Goal: Task Accomplishment & Management: Complete application form

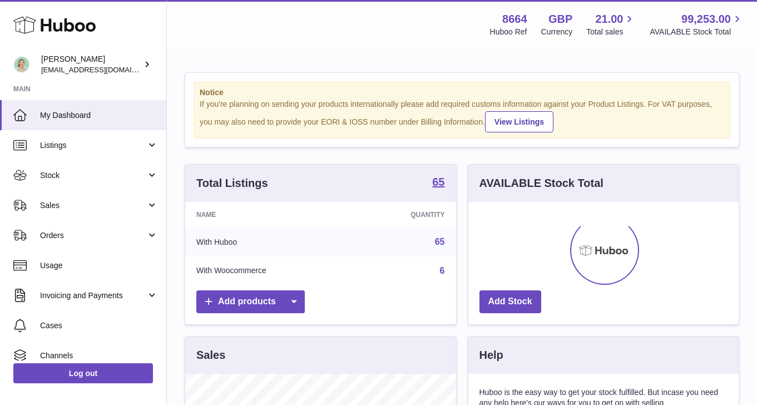
scroll to position [173, 270]
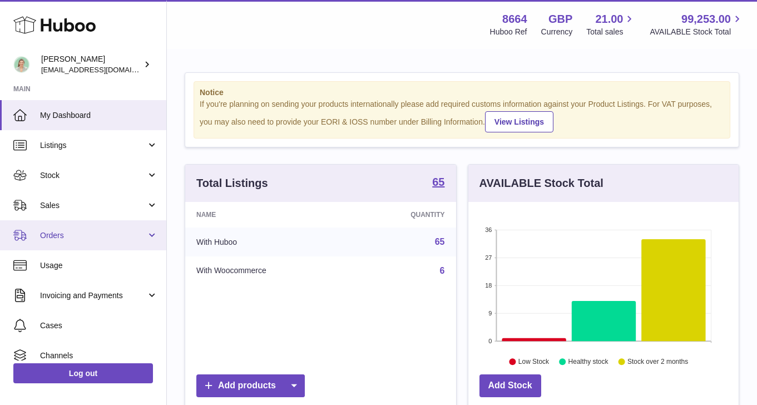
click at [52, 238] on span "Orders" at bounding box center [93, 235] width 106 height 11
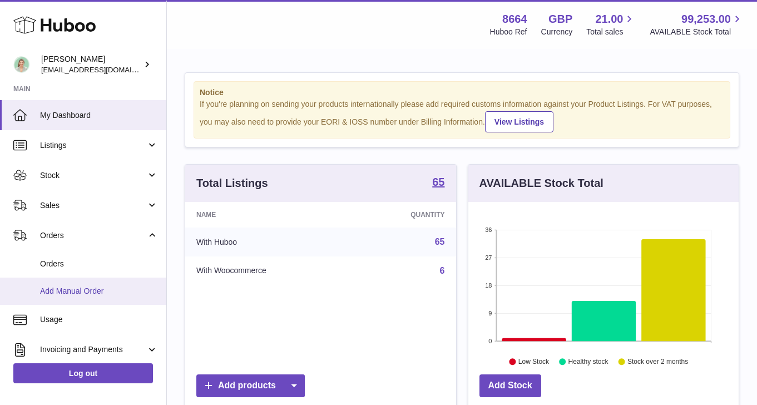
click at [58, 291] on span "Add Manual Order" at bounding box center [99, 291] width 118 height 11
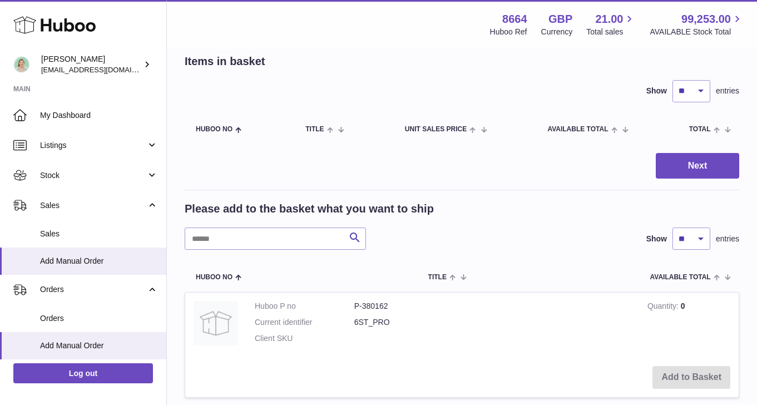
scroll to position [161, 0]
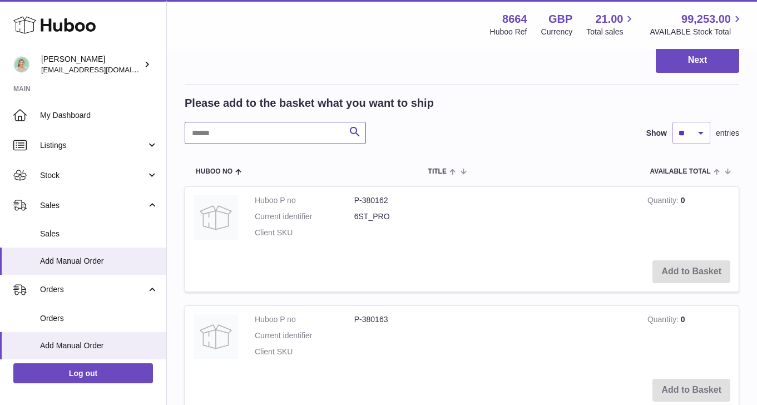
click at [256, 140] on input "text" at bounding box center [275, 133] width 181 height 22
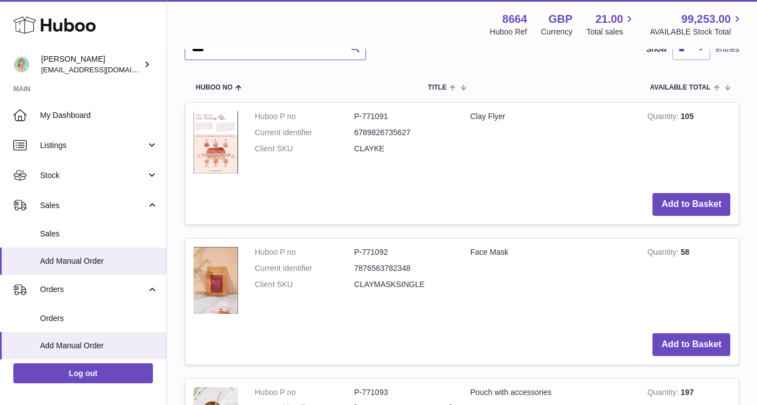
scroll to position [241, 0]
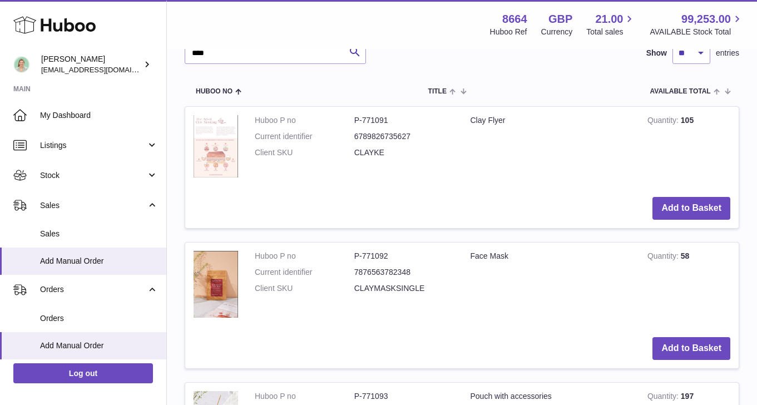
click at [219, 157] on img at bounding box center [215, 146] width 44 height 62
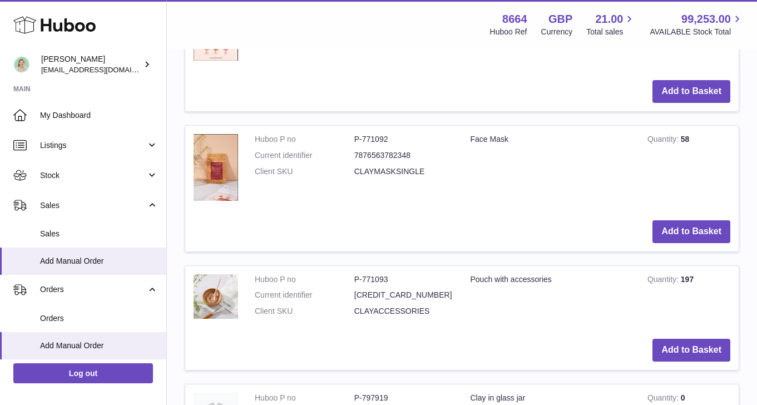
scroll to position [380, 0]
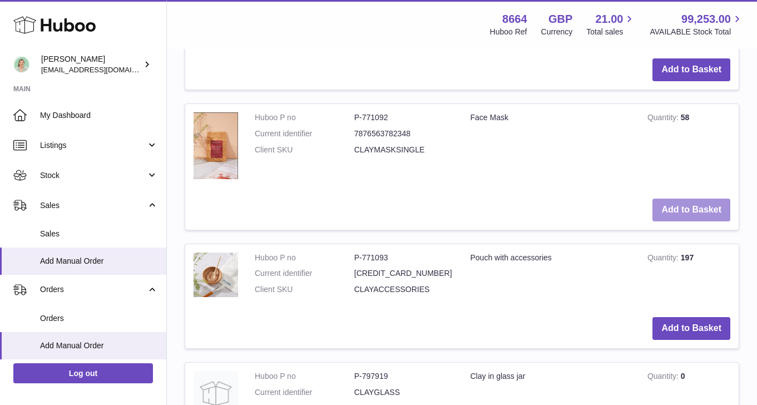
click at [670, 215] on button "Add to Basket" at bounding box center [691, 209] width 78 height 23
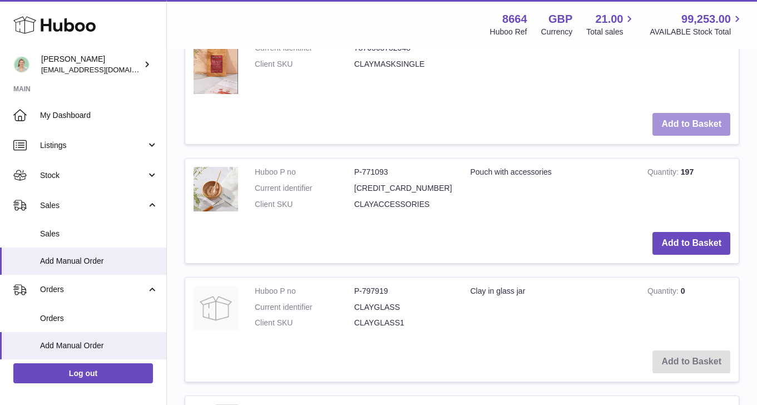
scroll to position [625, 0]
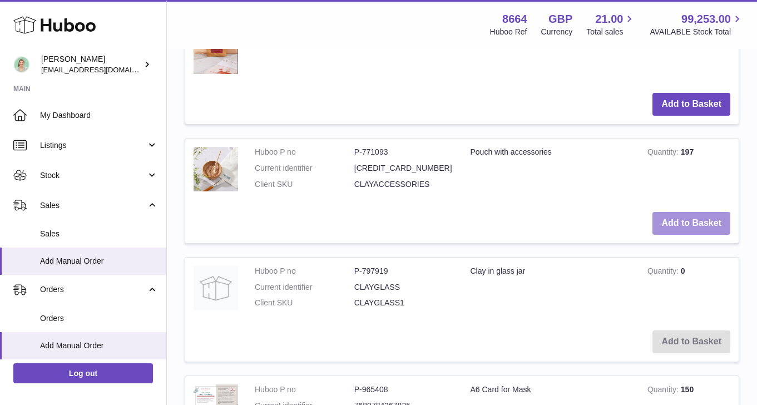
click at [705, 225] on button "Add to Basket" at bounding box center [691, 223] width 78 height 23
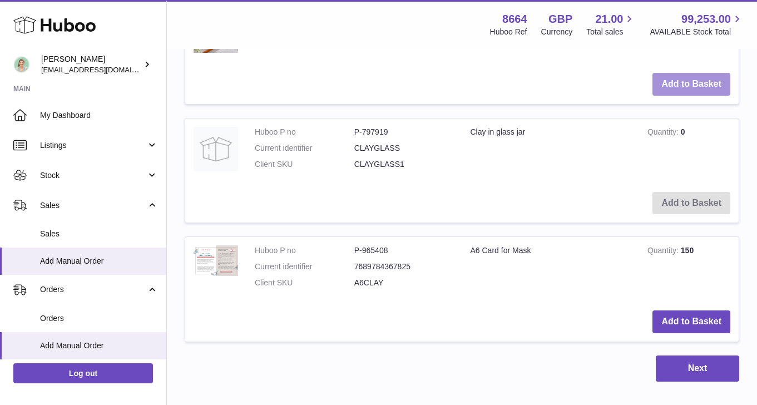
scroll to position [901, 0]
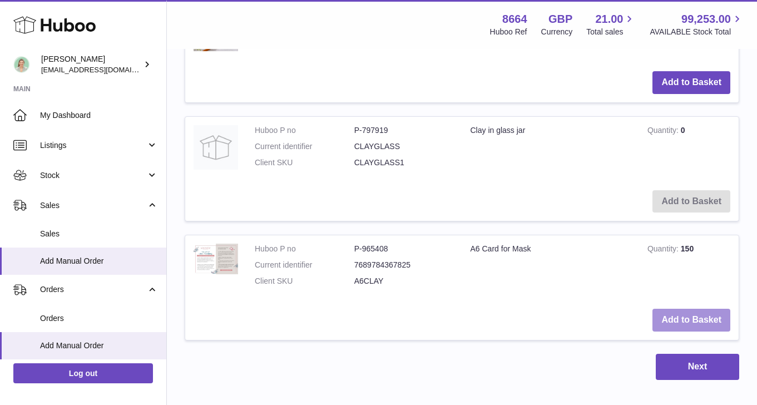
click at [711, 310] on button "Add to Basket" at bounding box center [691, 320] width 78 height 23
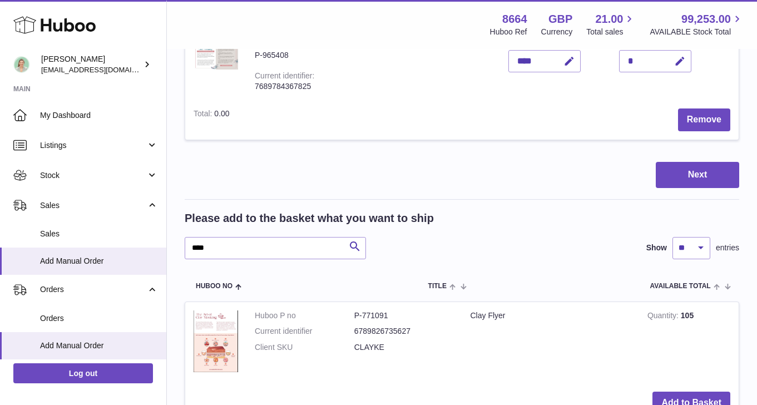
scroll to position [444, 0]
click at [251, 237] on input "****" at bounding box center [275, 248] width 181 height 22
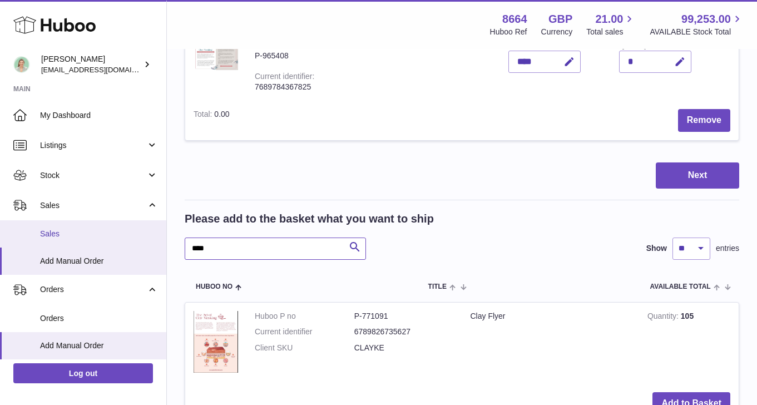
drag, startPoint x: 244, startPoint y: 235, endPoint x: 160, endPoint y: 232, distance: 84.0
click at [160, 233] on div "Huboo [PERSON_NAME] [EMAIL_ADDRESS][DOMAIN_NAME] Main My Dashboard Listings Not…" at bounding box center [378, 301] width 757 height 1491
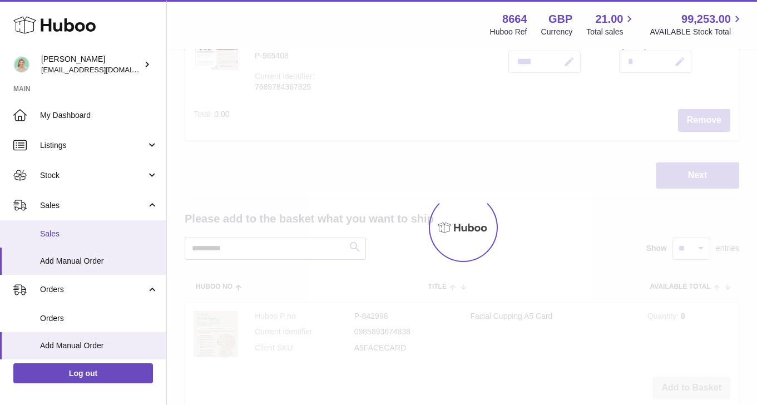
scroll to position [442, 0]
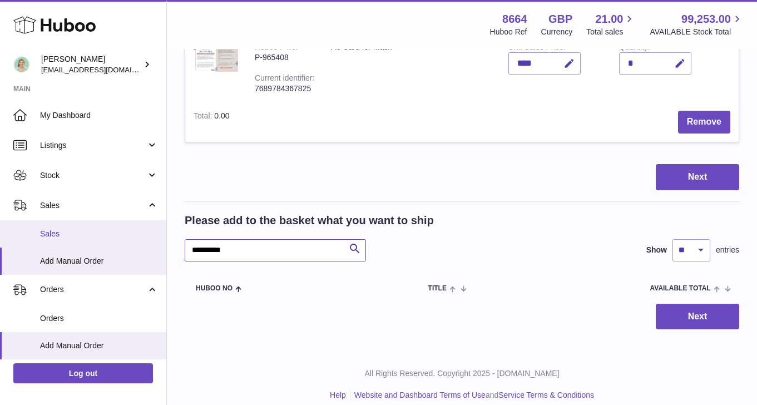
drag, startPoint x: 247, startPoint y: 242, endPoint x: 133, endPoint y: 235, distance: 114.7
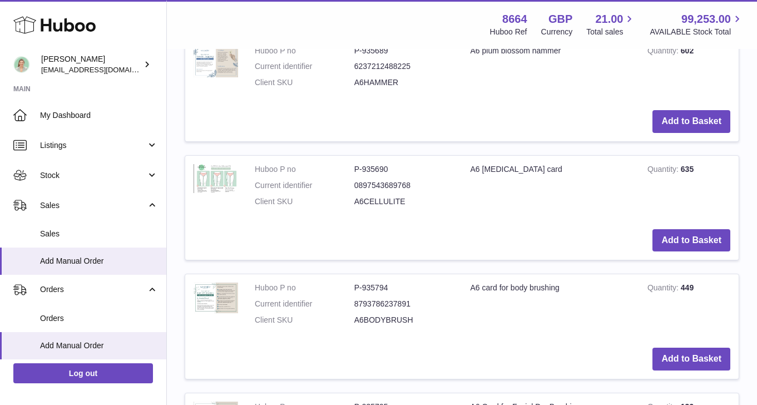
scroll to position [948, 0]
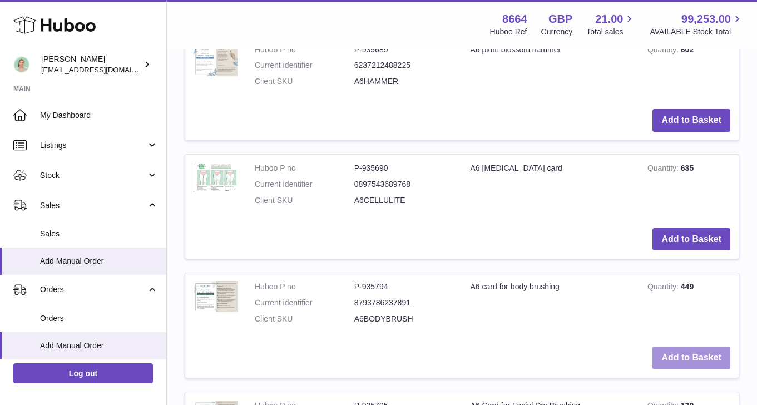
type input "**"
click at [679, 346] on button "Add to Basket" at bounding box center [691, 357] width 78 height 23
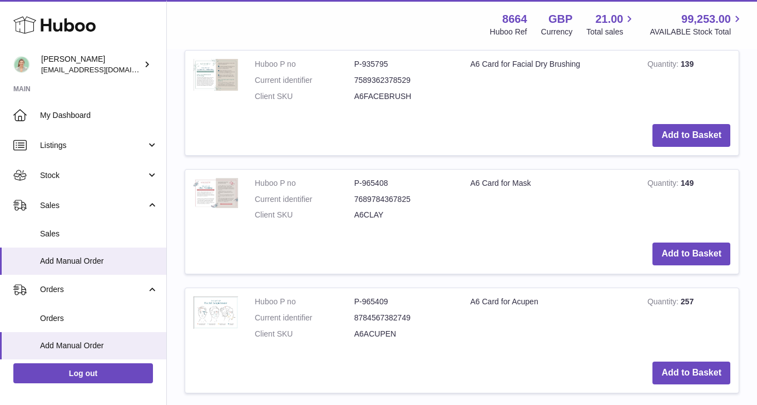
scroll to position [1422, 0]
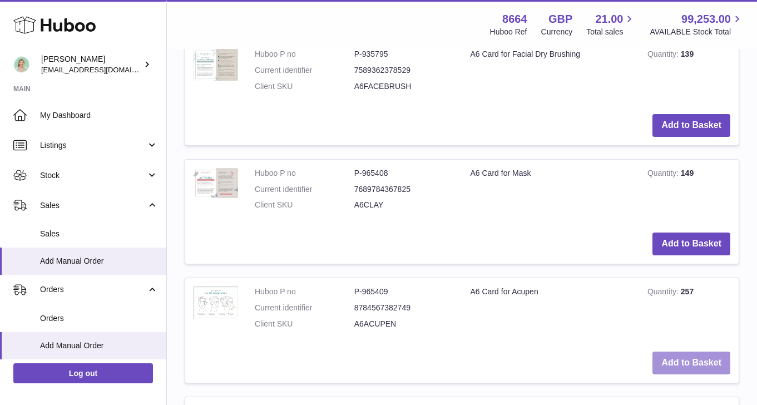
click at [675, 355] on button "Add to Basket" at bounding box center [691, 362] width 78 height 23
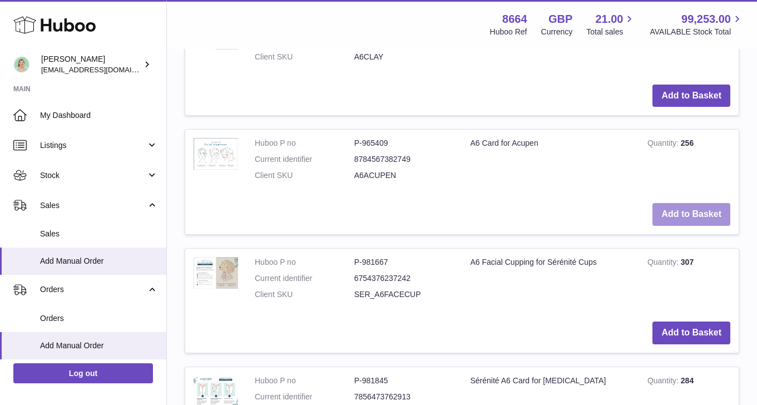
scroll to position [1694, 0]
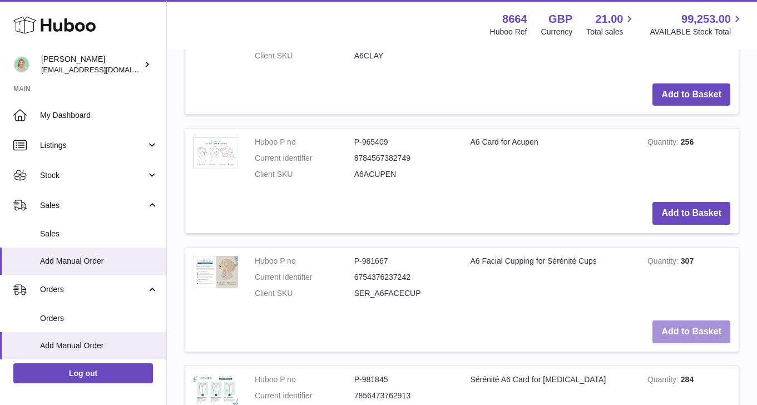
click at [676, 320] on button "Add to Basket" at bounding box center [691, 331] width 78 height 23
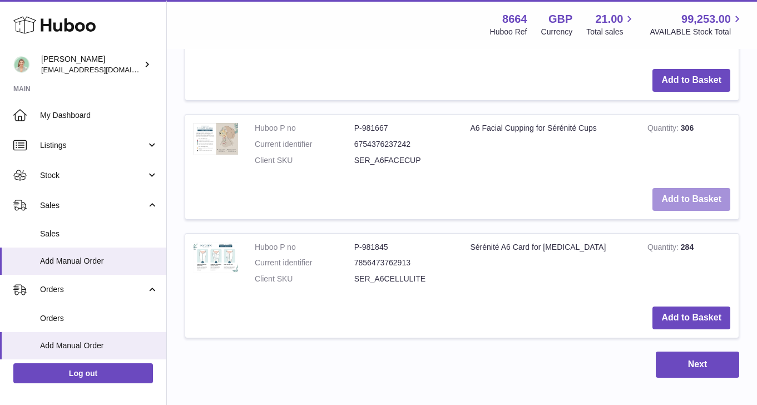
scroll to position [1942, 0]
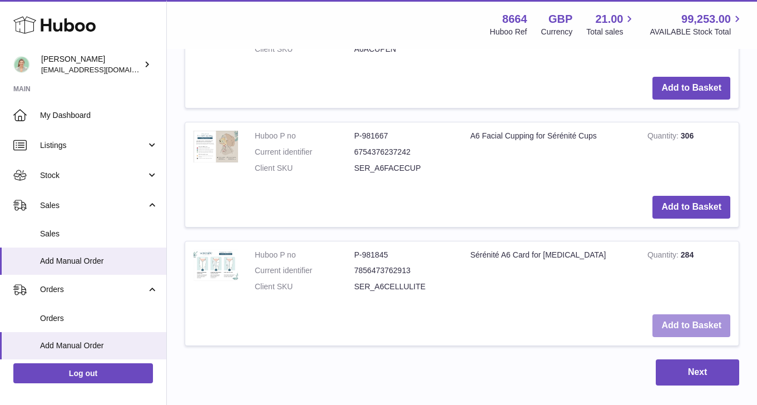
click at [673, 314] on button "Add to Basket" at bounding box center [691, 325] width 78 height 23
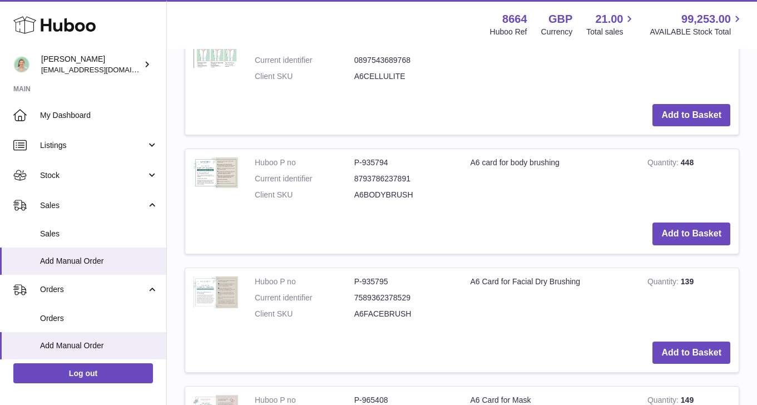
scroll to position [1563, 0]
click at [668, 226] on button "Add to Basket" at bounding box center [691, 234] width 78 height 23
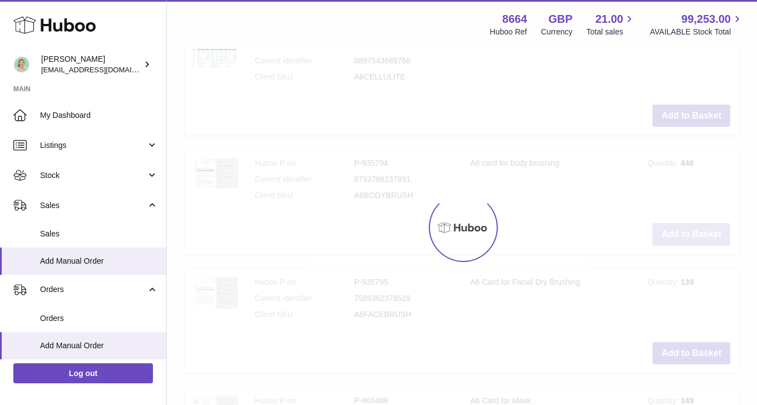
type input "*"
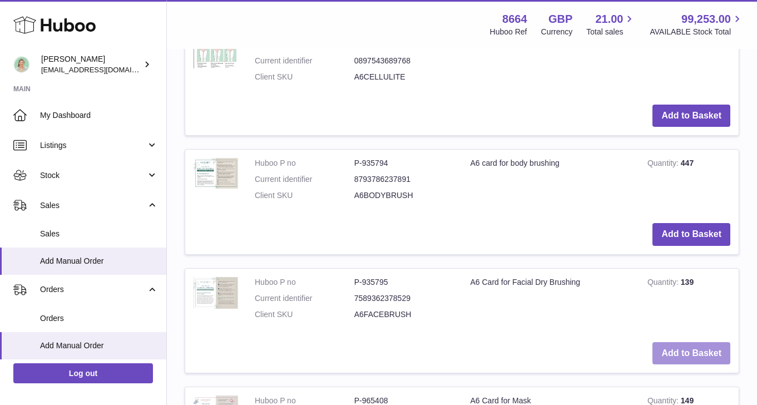
click at [680, 345] on button "Add to Basket" at bounding box center [691, 353] width 78 height 23
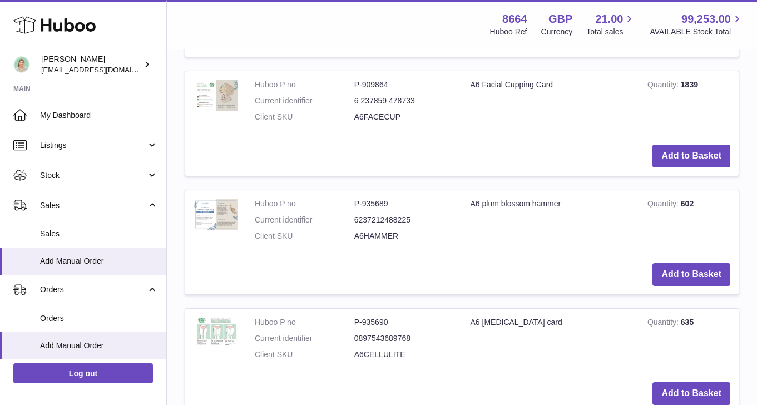
scroll to position [1407, 0]
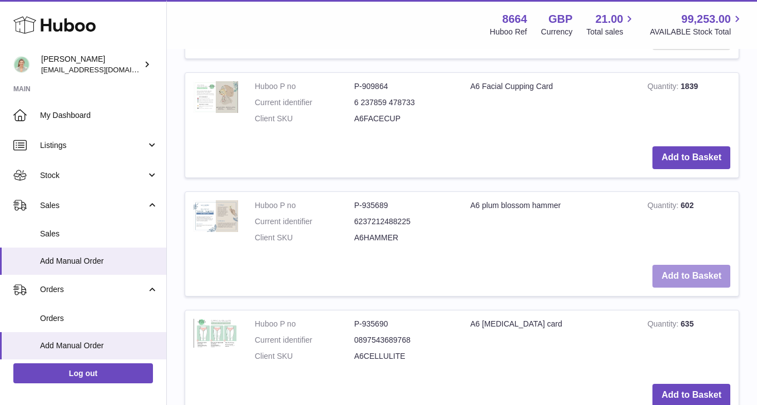
click at [674, 269] on button "Add to Basket" at bounding box center [691, 276] width 78 height 23
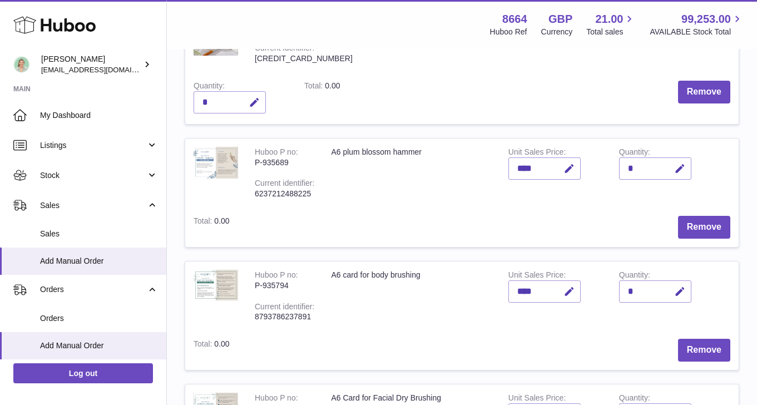
scroll to position [344, 0]
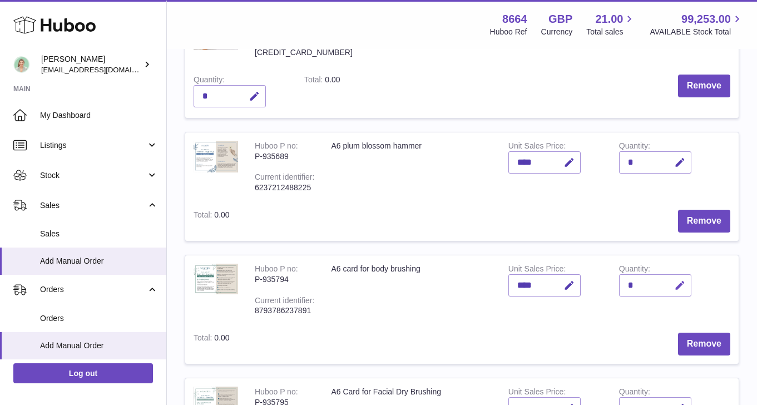
click at [677, 280] on icon "button" at bounding box center [680, 286] width 12 height 12
click at [593, 324] on td "Remove" at bounding box center [488, 343] width 500 height 39
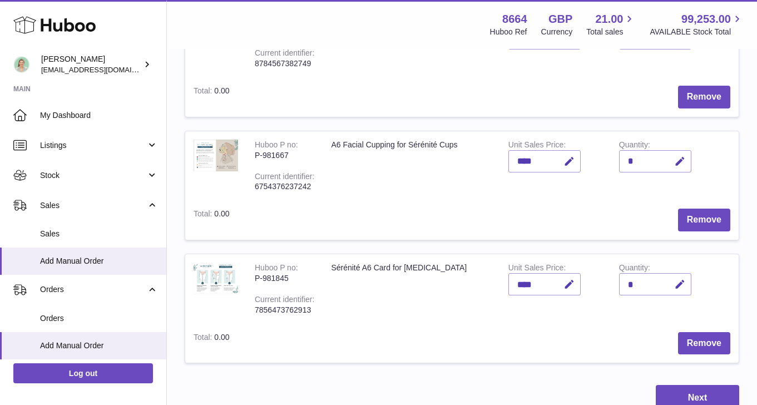
scroll to position [967, 0]
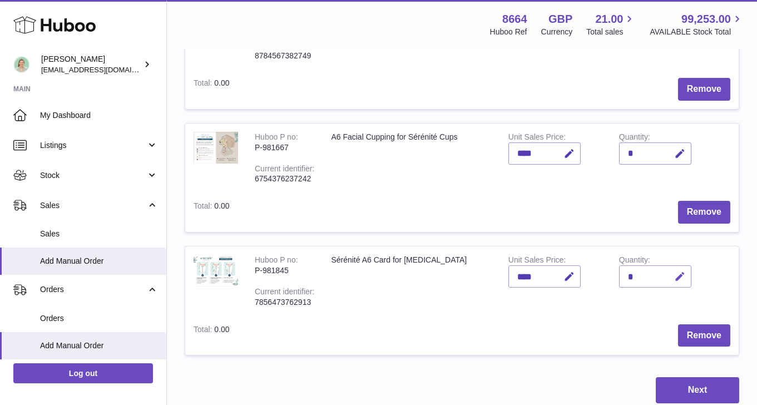
click at [665, 265] on button "button" at bounding box center [678, 276] width 26 height 23
click at [658, 271] on icon "button" at bounding box center [657, 276] width 10 height 10
click at [687, 324] on button "Remove" at bounding box center [704, 335] width 52 height 23
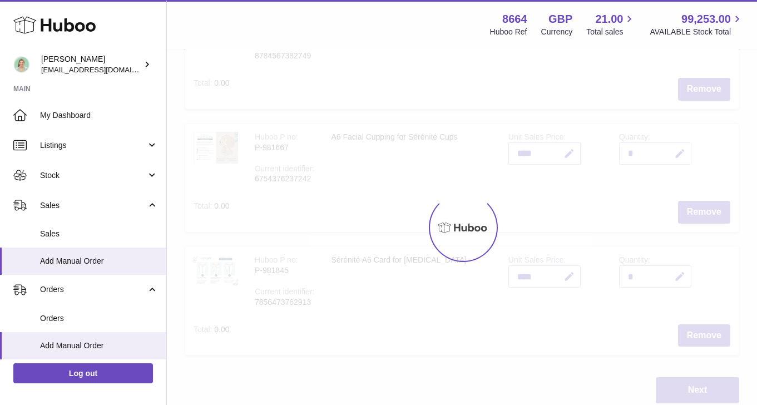
type input "*"
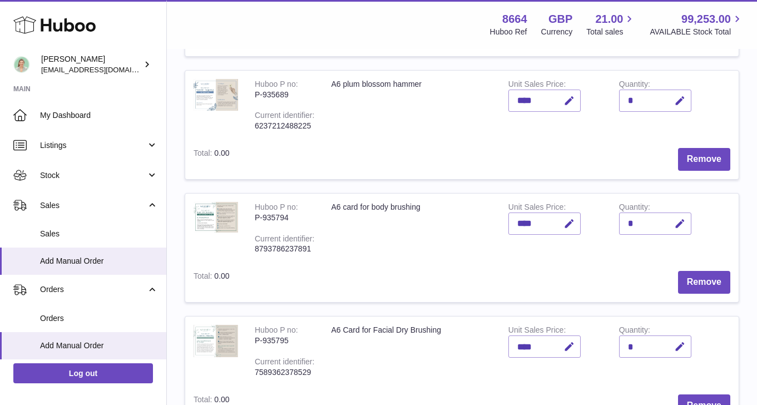
scroll to position [406, 0]
click at [699, 149] on button "Remove" at bounding box center [704, 158] width 52 height 23
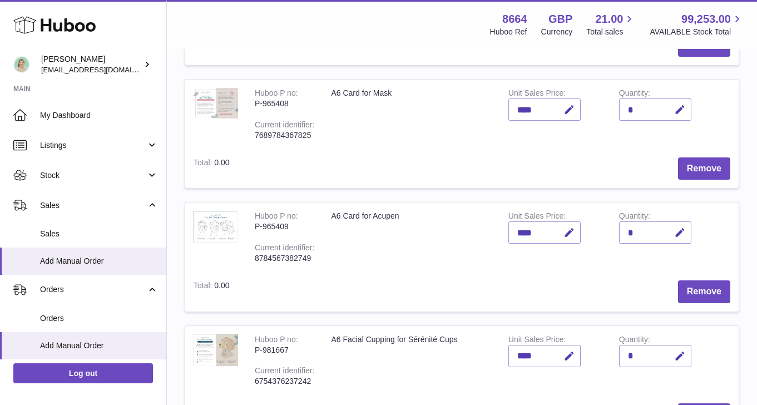
scroll to position [692, 0]
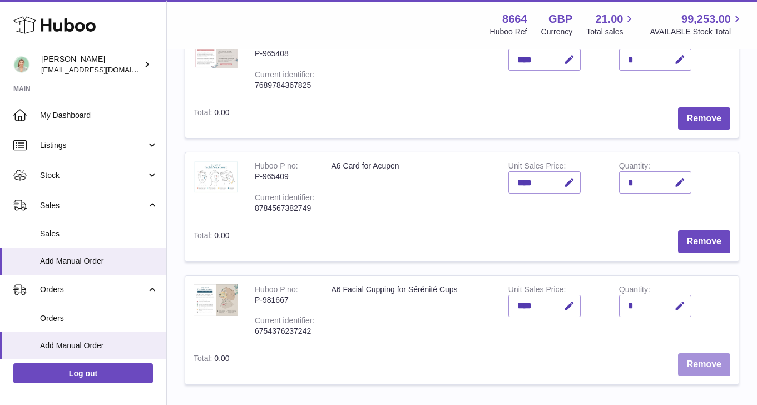
click at [700, 353] on button "Remove" at bounding box center [704, 364] width 52 height 23
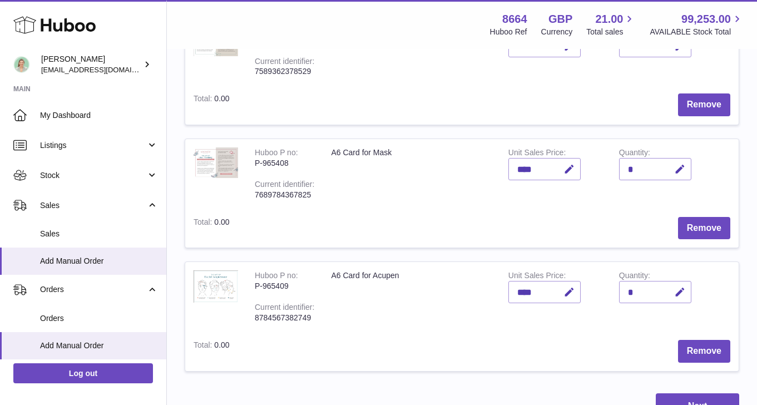
scroll to position [806, 0]
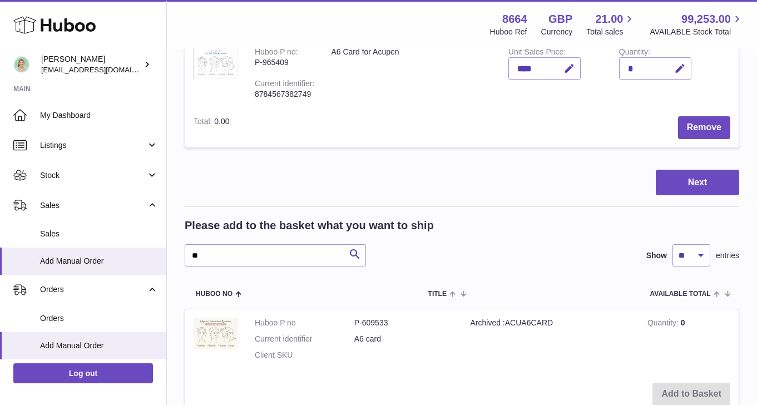
click at [258, 247] on input "**" at bounding box center [275, 255] width 181 height 22
drag, startPoint x: 258, startPoint y: 247, endPoint x: 97, endPoint y: 226, distance: 163.1
click at [94, 227] on div "Huboo [PERSON_NAME] [EMAIL_ADDRESS][DOMAIN_NAME] Main My Dashboard Listings Not…" at bounding box center [378, 401] width 757 height 2415
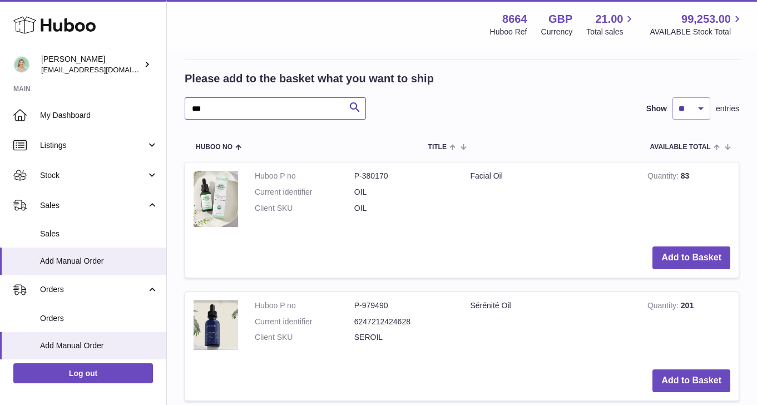
scroll to position [952, 0]
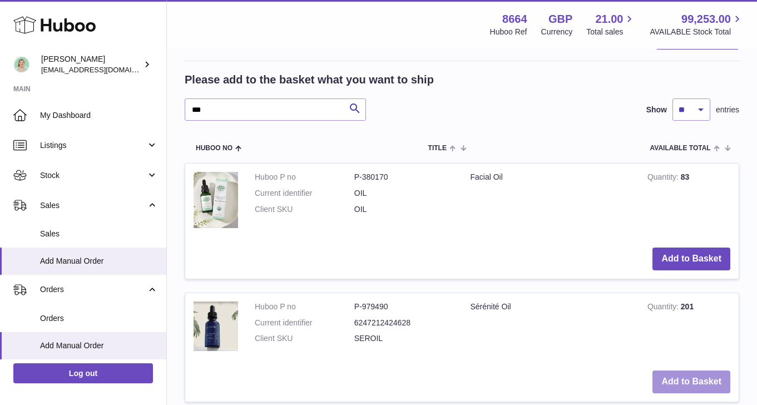
click at [683, 370] on button "Add to Basket" at bounding box center [691, 381] width 78 height 23
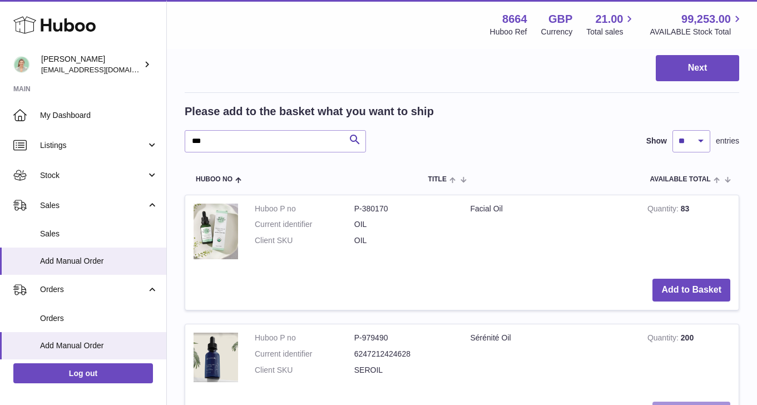
scroll to position [1028, 0]
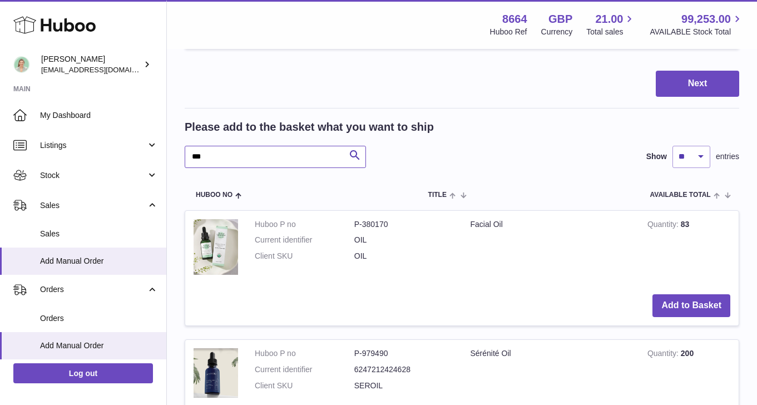
click at [223, 146] on input "***" at bounding box center [275, 157] width 181 height 22
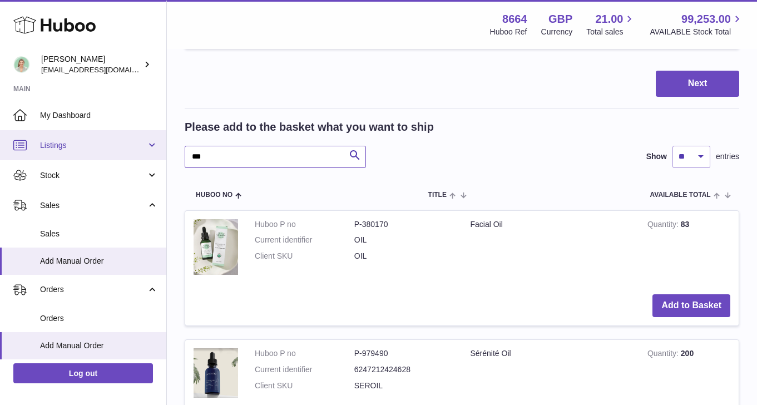
drag, startPoint x: 212, startPoint y: 145, endPoint x: 157, endPoint y: 145, distance: 55.0
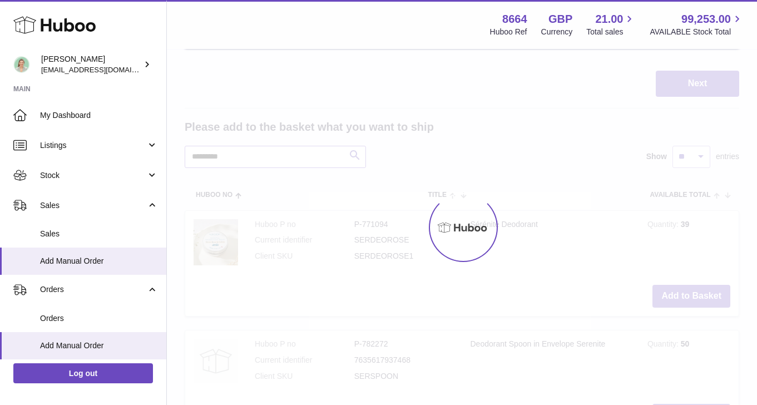
scroll to position [934, 0]
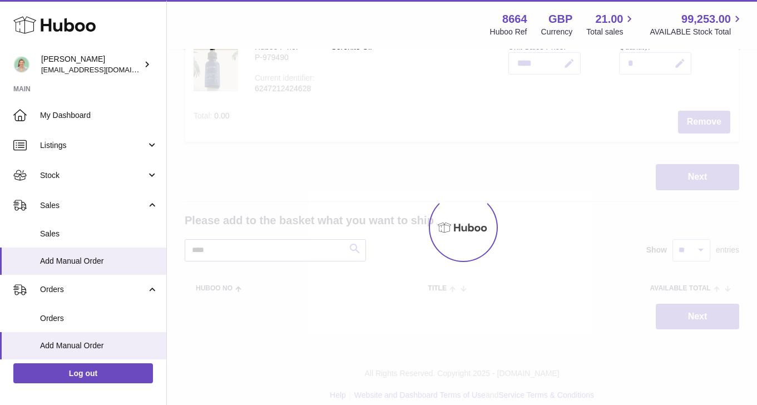
scroll to position [1028, 0]
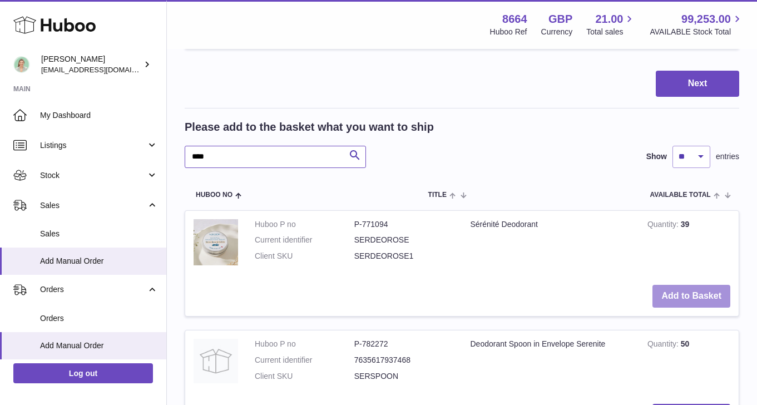
type input "****"
click at [712, 287] on button "Add to Basket" at bounding box center [691, 296] width 78 height 23
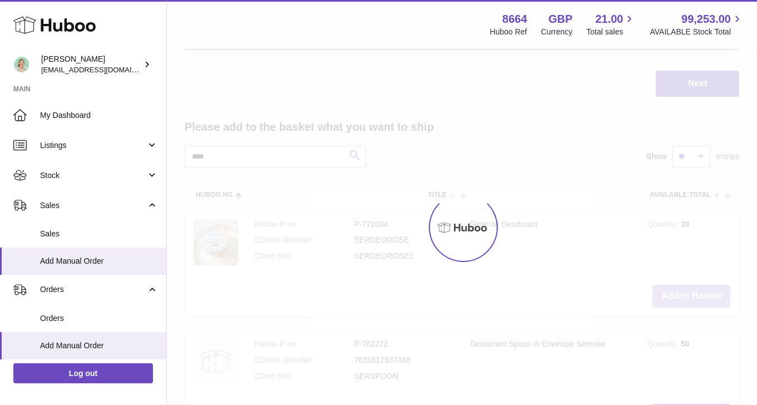
scroll to position [1151, 0]
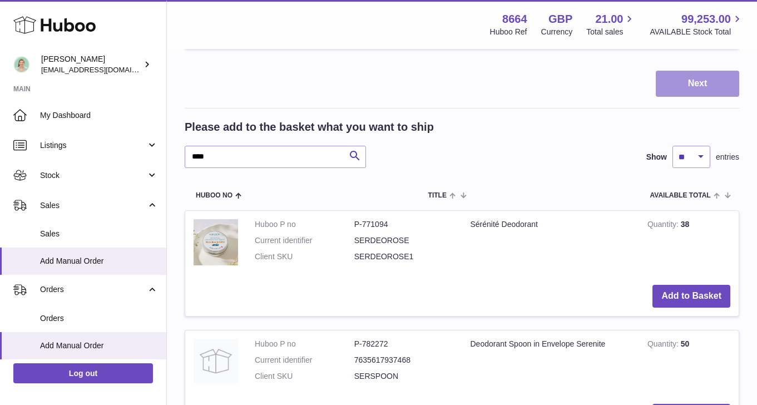
click at [704, 76] on button "Next" at bounding box center [696, 84] width 83 height 26
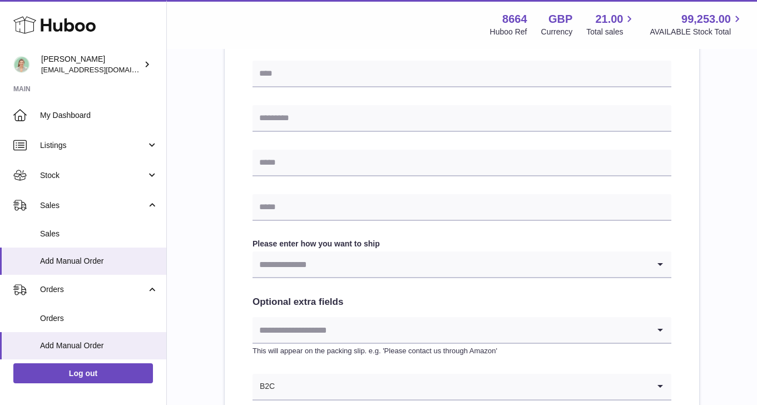
scroll to position [566, 0]
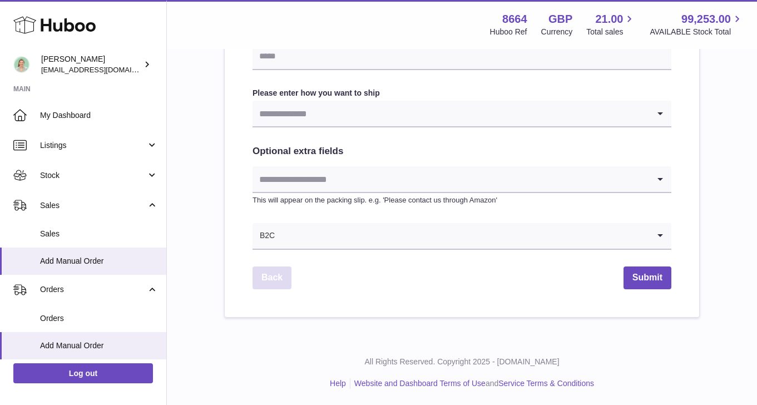
click at [259, 275] on link "Back" at bounding box center [271, 277] width 39 height 23
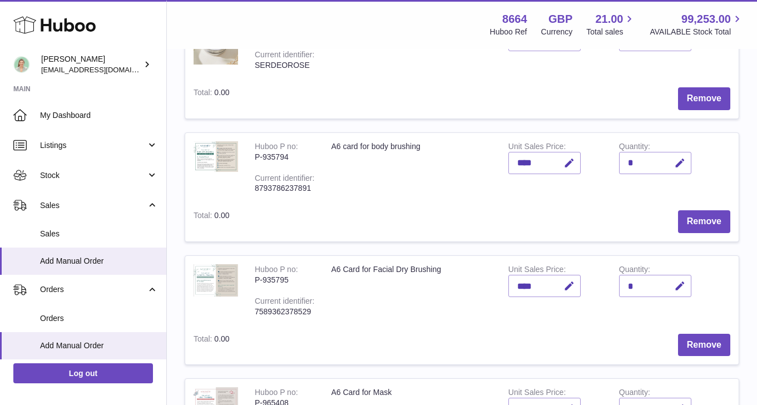
scroll to position [590, 0]
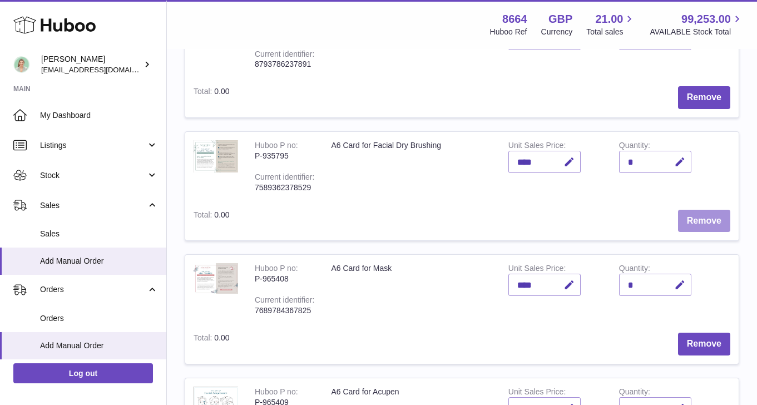
click at [692, 210] on button "Remove" at bounding box center [704, 221] width 52 height 23
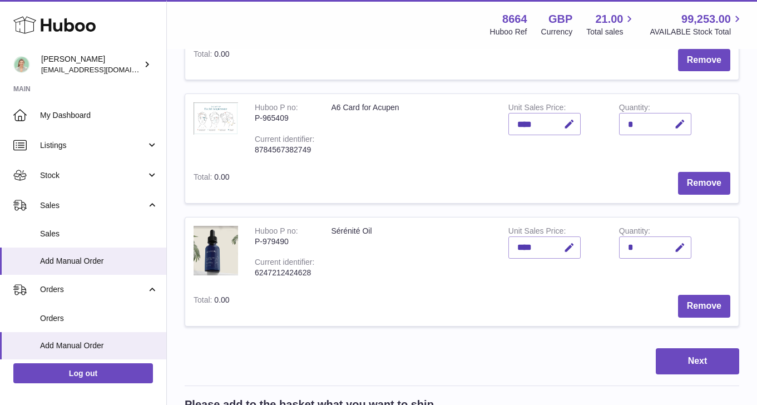
scroll to position [788, 0]
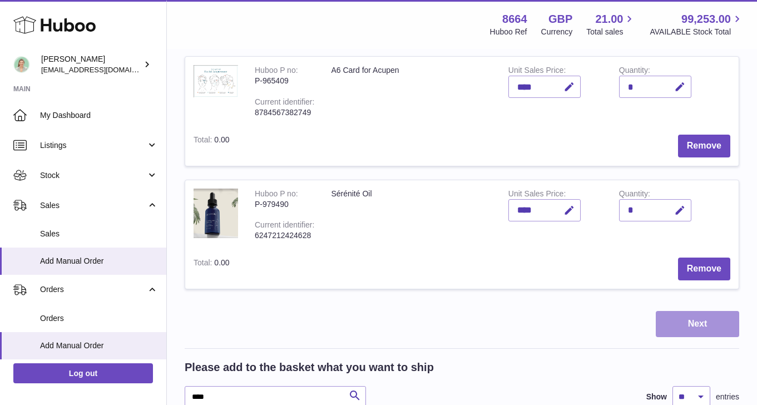
click at [693, 312] on button "Next" at bounding box center [696, 324] width 83 height 26
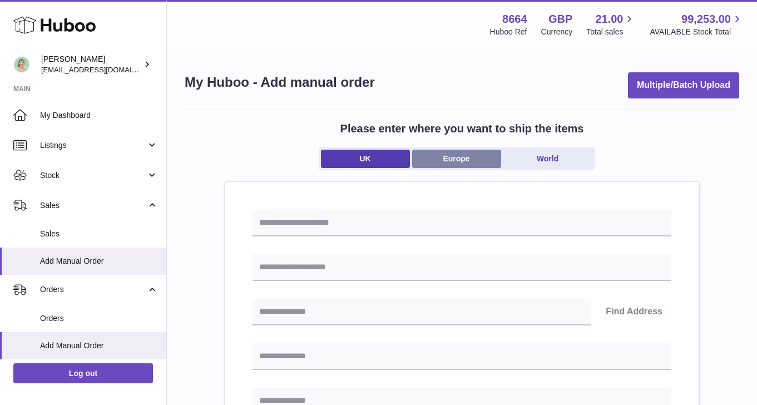
click at [446, 160] on link "Europe" at bounding box center [456, 159] width 89 height 18
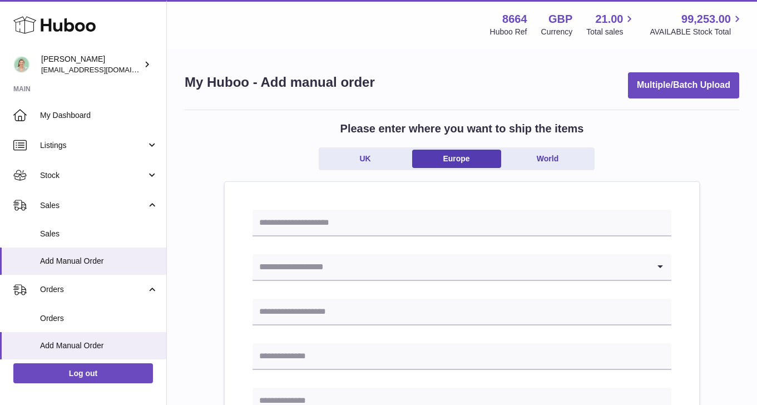
click at [356, 271] on input "Search for option" at bounding box center [450, 267] width 396 height 26
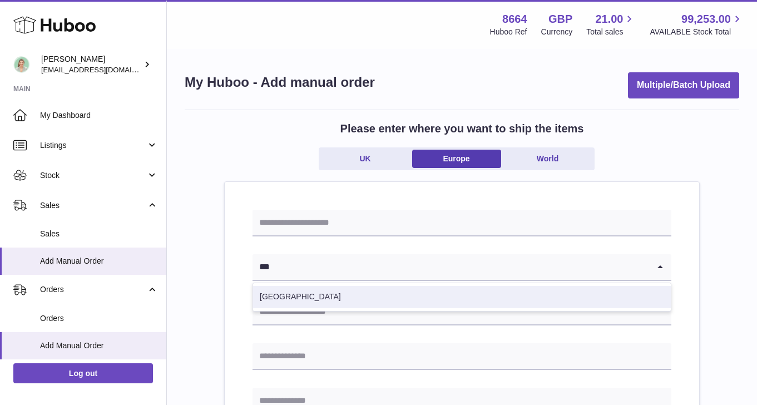
click at [358, 298] on li "[GEOGRAPHIC_DATA]" at bounding box center [461, 297] width 417 height 22
type input "***"
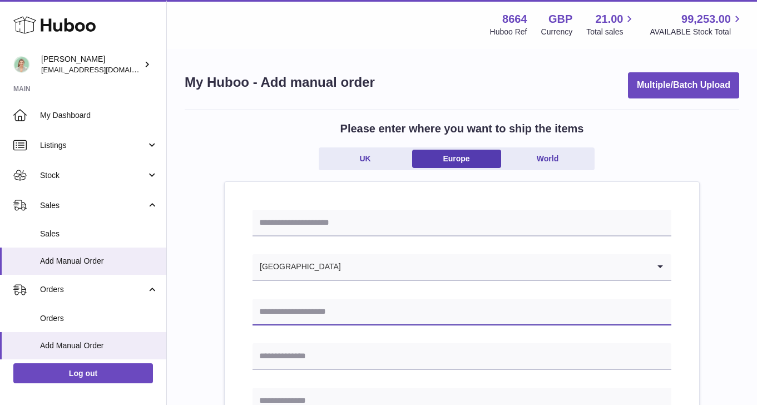
click at [352, 314] on input "text" at bounding box center [461, 312] width 419 height 27
type input "**********"
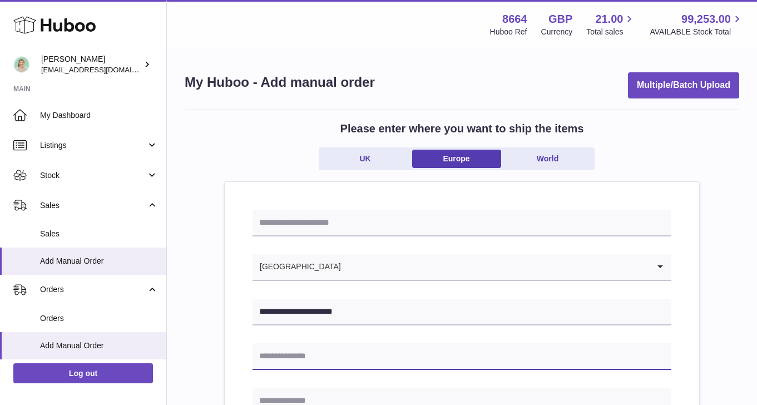
click at [366, 356] on input "text" at bounding box center [461, 356] width 419 height 27
type input "**********"
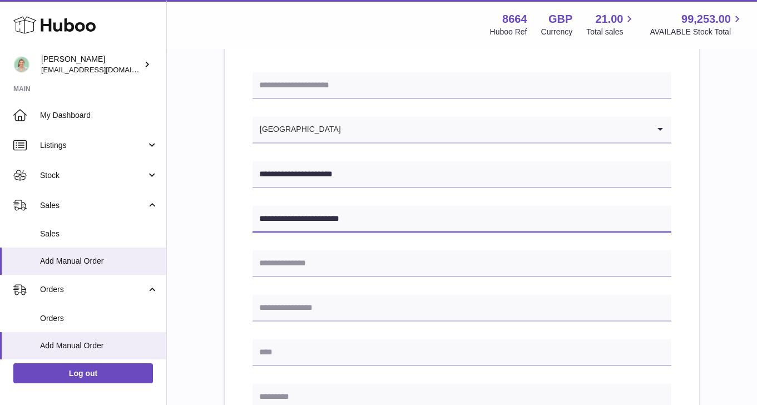
scroll to position [171, 0]
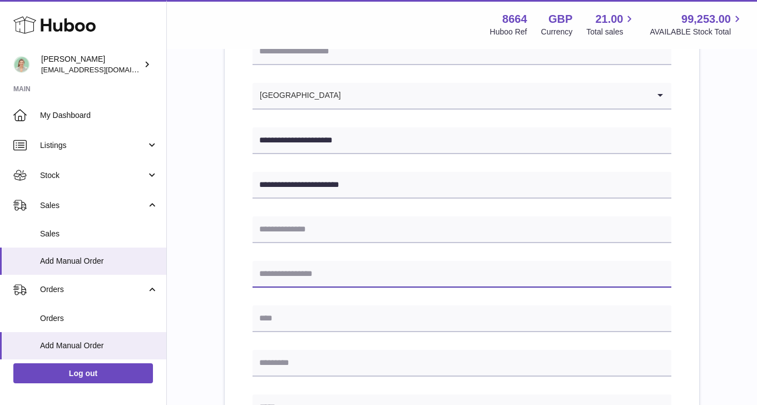
click at [350, 275] on input "text" at bounding box center [461, 274] width 419 height 27
type input "*"
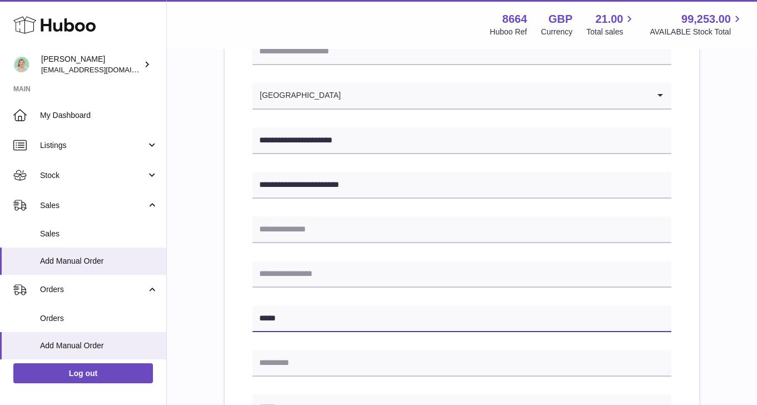
type input "*****"
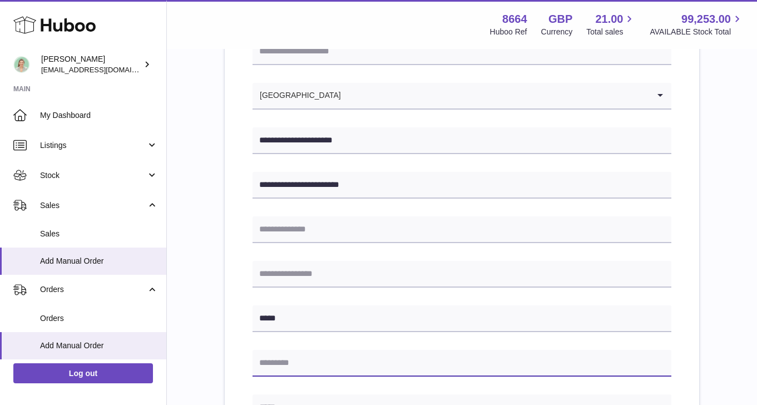
click at [283, 359] on input "text" at bounding box center [461, 363] width 419 height 27
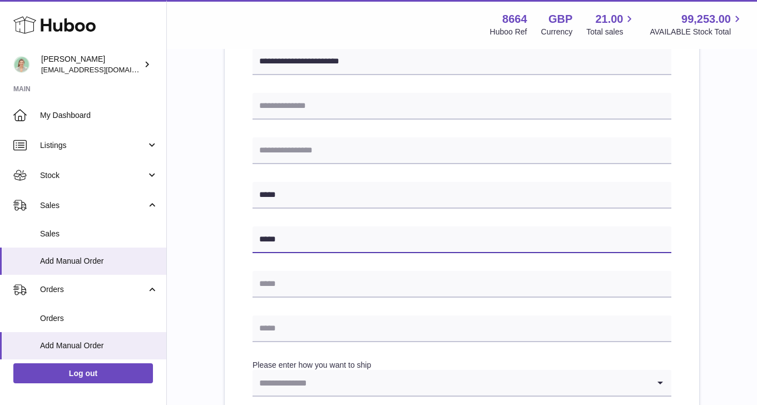
type input "*****"
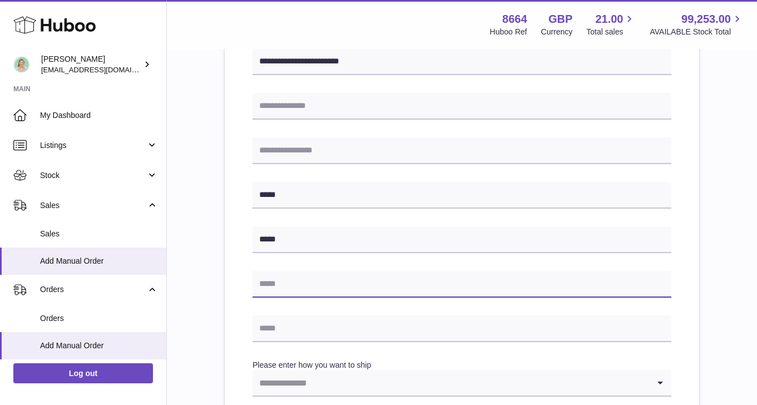
click at [358, 283] on input "text" at bounding box center [461, 284] width 419 height 27
type input "**********"
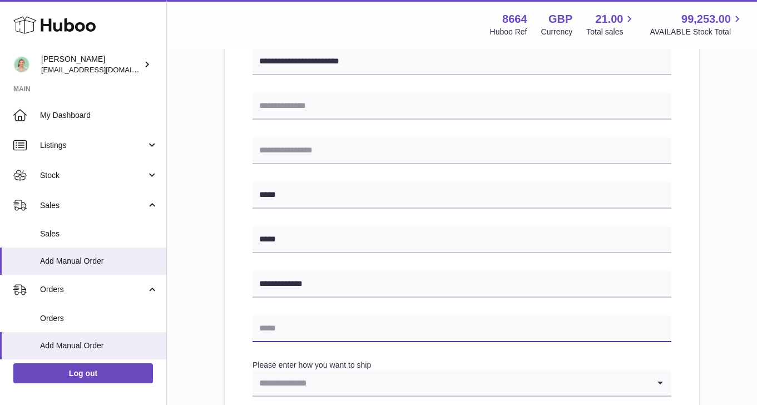
click at [371, 325] on input "text" at bounding box center [461, 328] width 419 height 27
type input "**********"
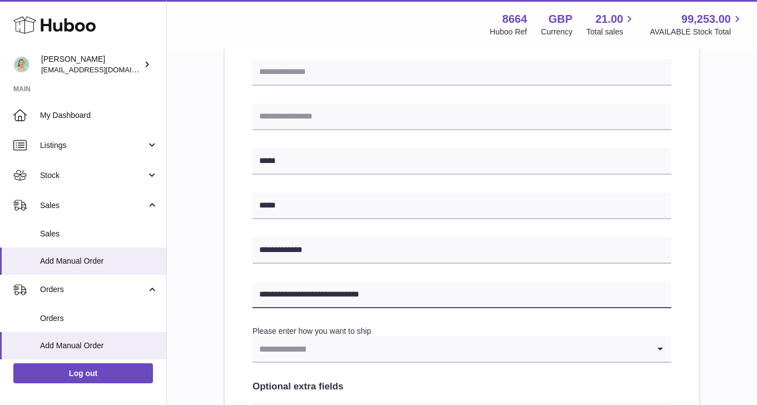
scroll to position [348, 0]
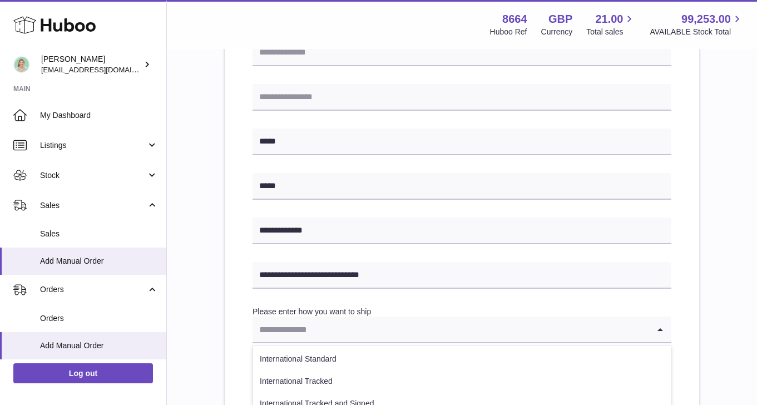
click at [407, 329] on input "Search for option" at bounding box center [450, 329] width 396 height 26
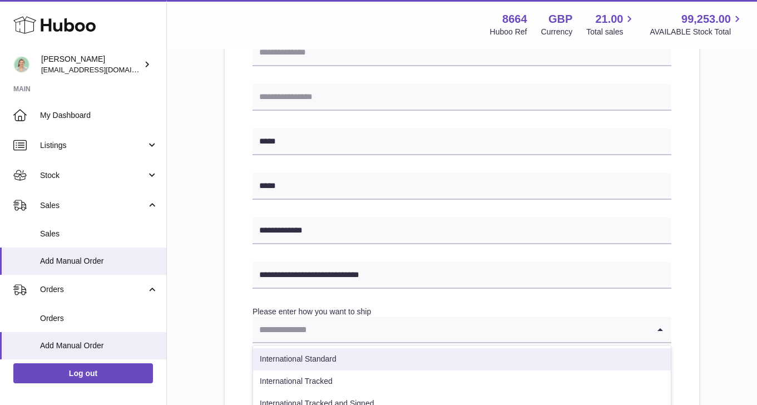
scroll to position [12, 0]
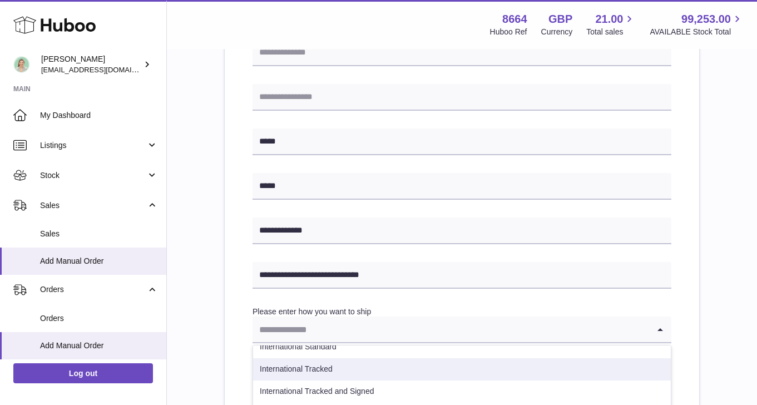
click at [389, 364] on li "International Tracked" at bounding box center [461, 369] width 417 height 22
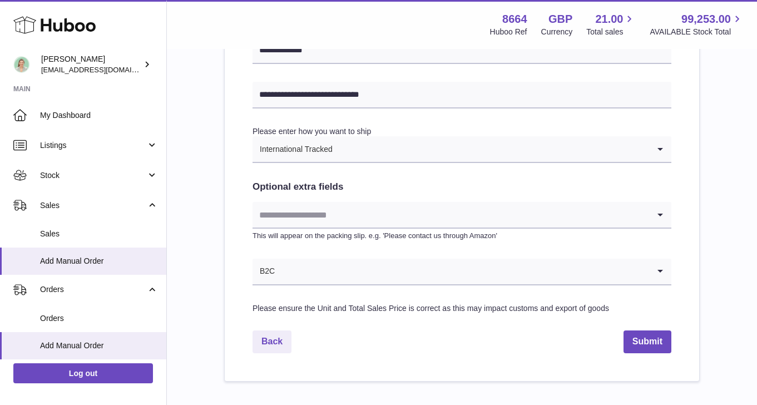
scroll to position [560, 0]
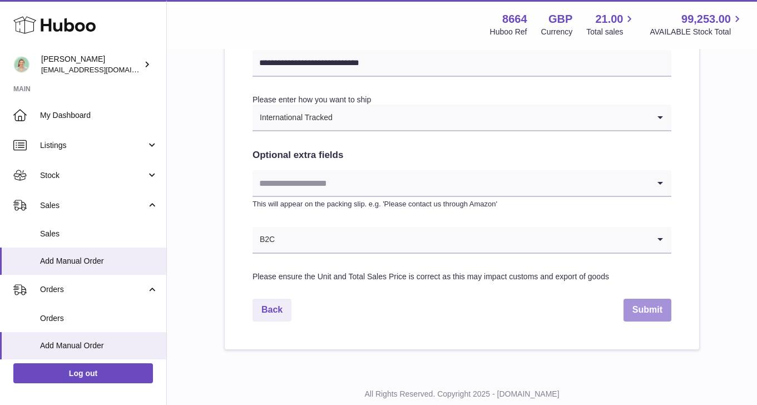
click at [641, 312] on button "Submit" at bounding box center [647, 310] width 48 height 23
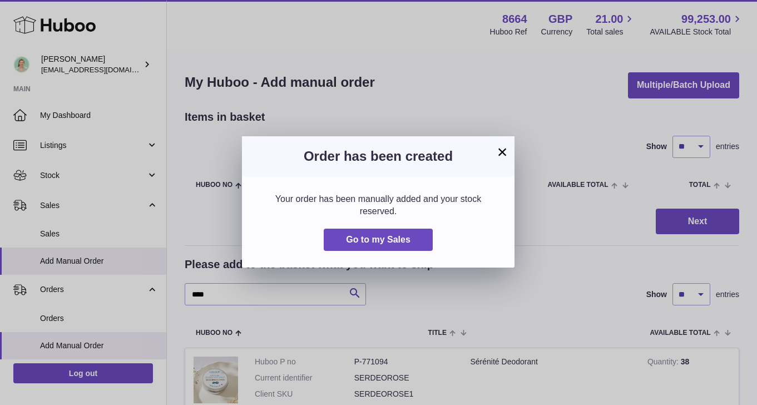
click at [503, 150] on button "×" at bounding box center [501, 151] width 13 height 13
